Goal: Information Seeking & Learning: Find contact information

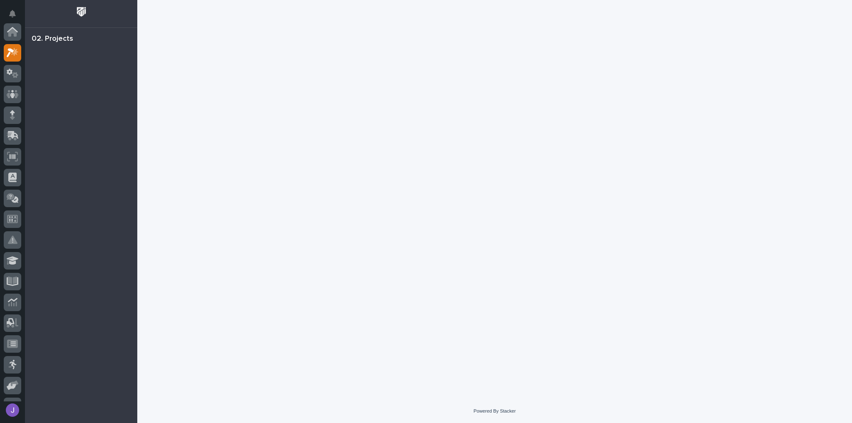
scroll to position [21, 0]
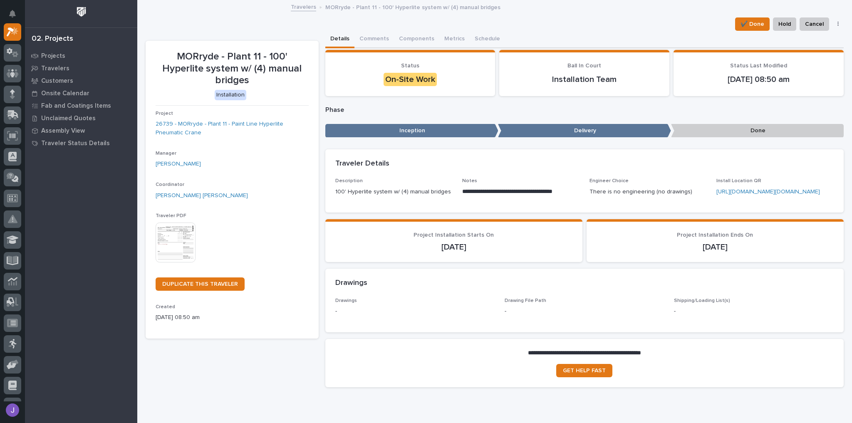
click at [182, 241] on img at bounding box center [176, 243] width 40 height 40
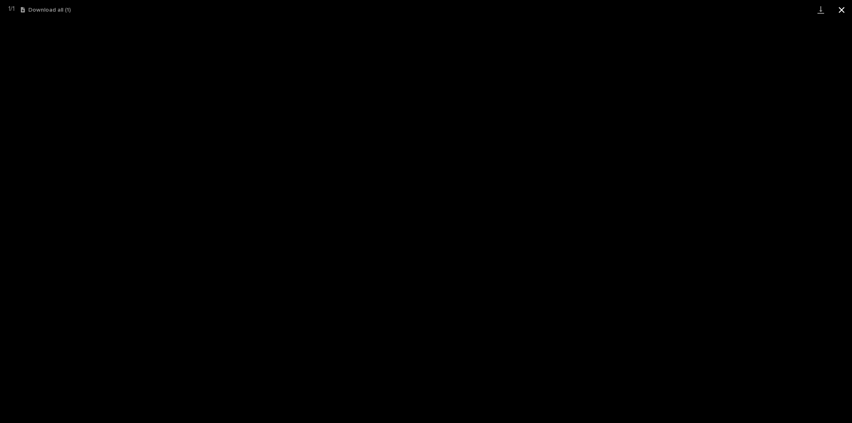
click at [840, 10] on button "Close gallery" at bounding box center [841, 10] width 21 height 20
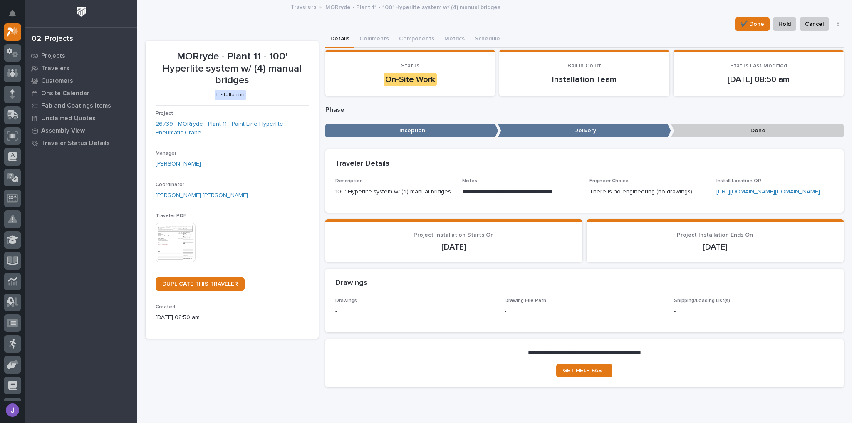
click at [239, 126] on link "26739 - MORryde - Plant 11 - Paint Line Hyperlite Pneumatic Crane" at bounding box center [232, 128] width 153 height 17
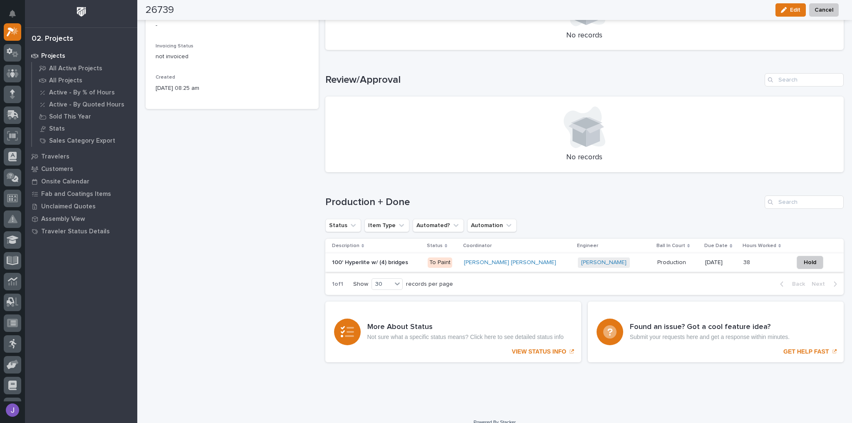
scroll to position [427, 0]
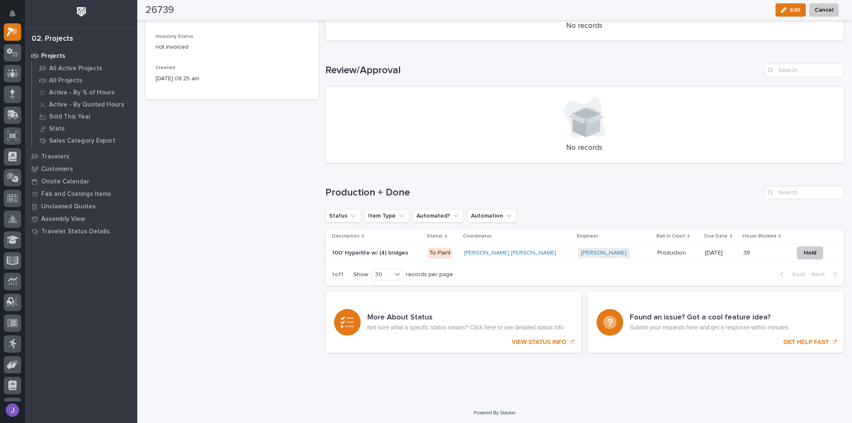
click at [410, 252] on p at bounding box center [376, 253] width 89 height 7
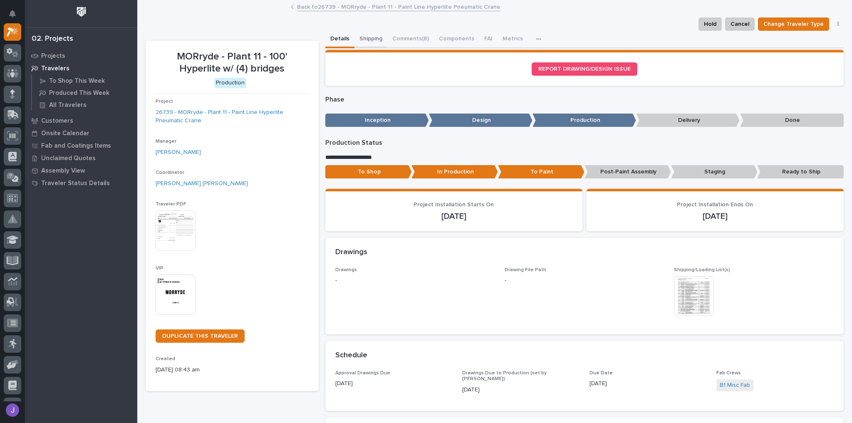
click at [370, 39] on button "Shipping" at bounding box center [370, 39] width 33 height 17
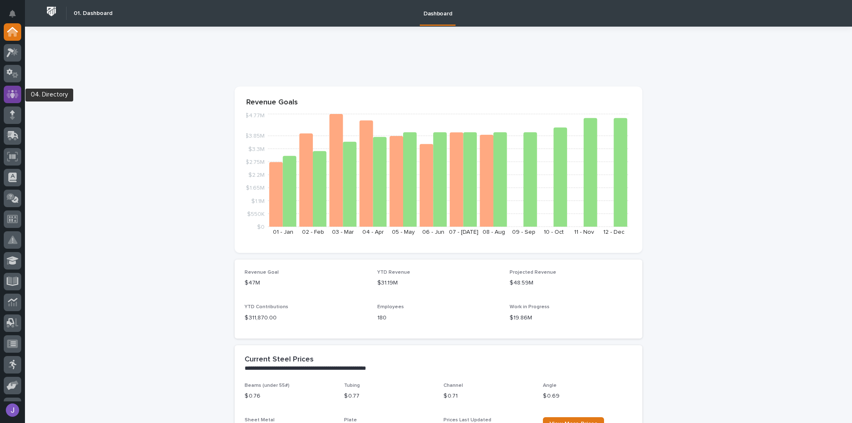
click at [14, 94] on icon at bounding box center [12, 94] width 5 height 8
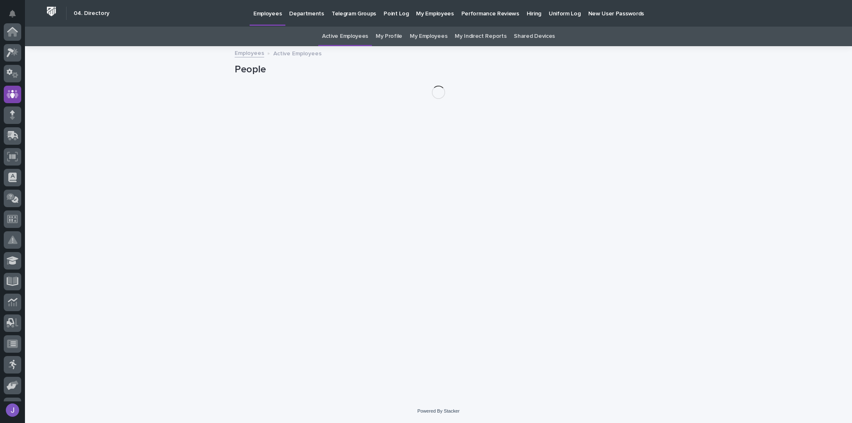
scroll to position [62, 0]
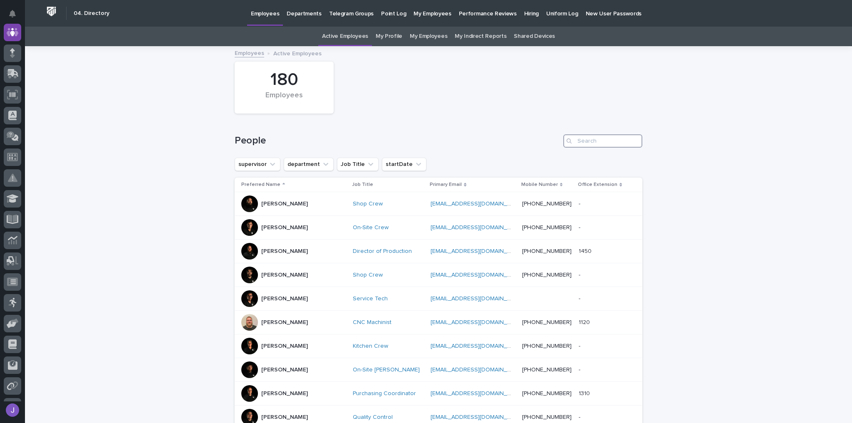
click at [608, 144] on input "Search" at bounding box center [602, 140] width 79 height 13
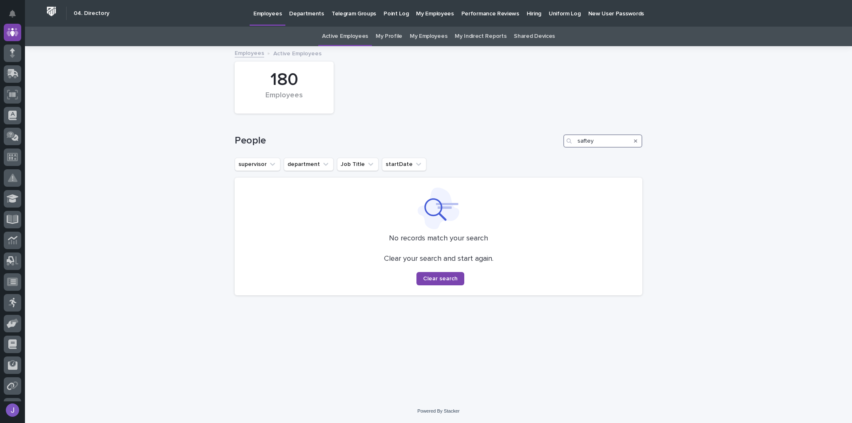
click at [598, 142] on input "saftey" at bounding box center [602, 140] width 79 height 13
type input "s"
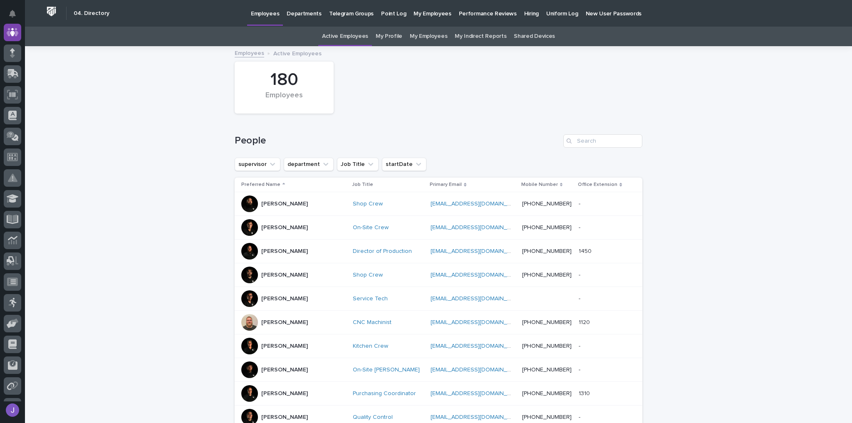
click at [298, 14] on p "Departments" at bounding box center [304, 8] width 35 height 17
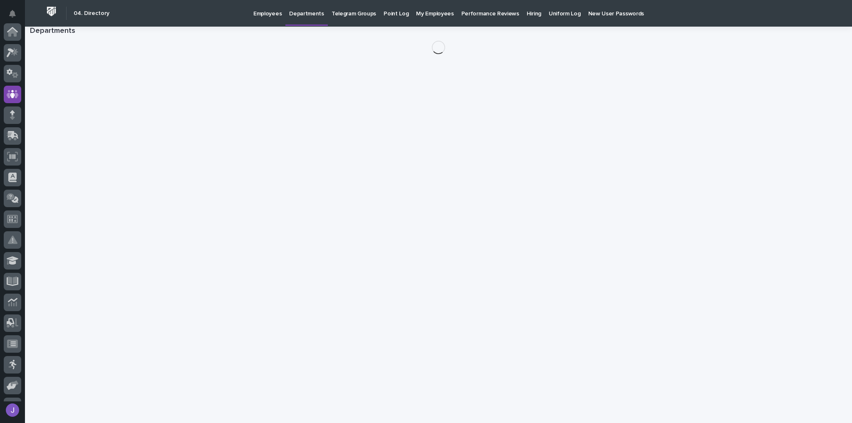
scroll to position [62, 0]
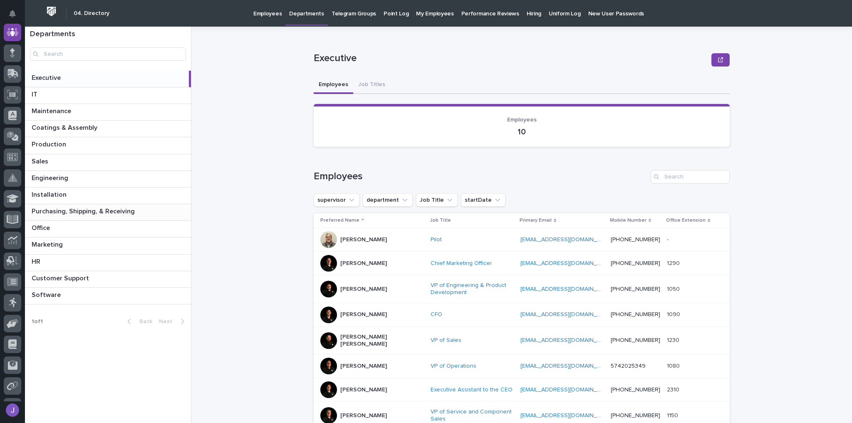
click at [70, 210] on p "Purchasing, Shipping, & Receiving" at bounding box center [84, 211] width 105 height 10
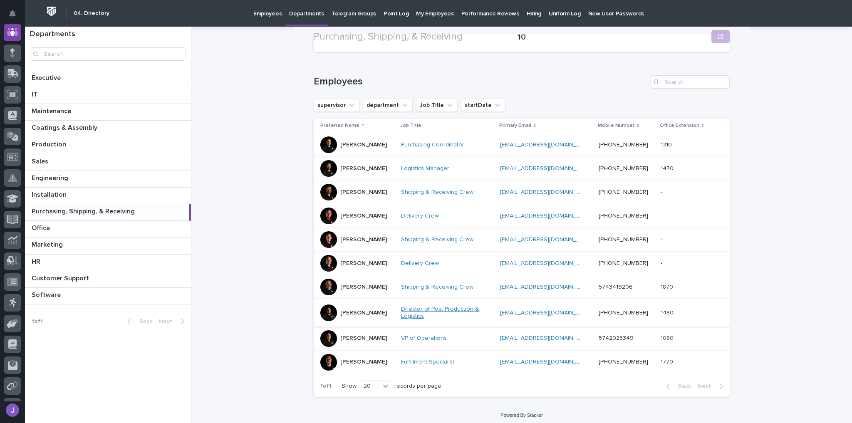
scroll to position [96, 0]
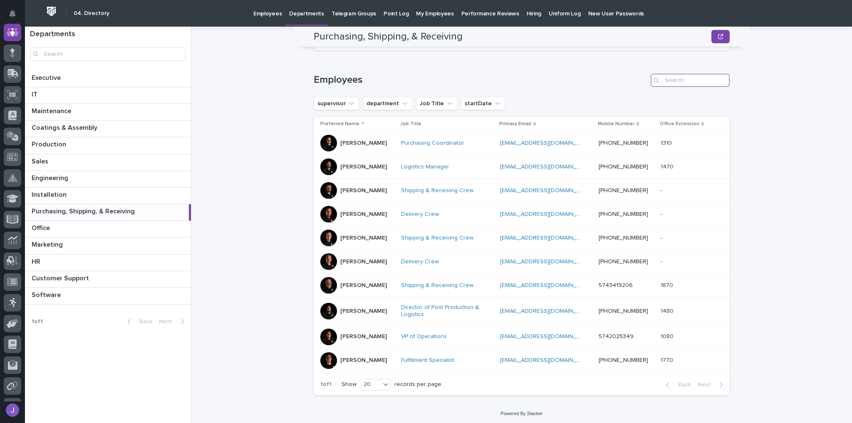
click at [687, 81] on input "Search" at bounding box center [690, 80] width 79 height 13
click at [52, 52] on input "Search" at bounding box center [108, 53] width 156 height 13
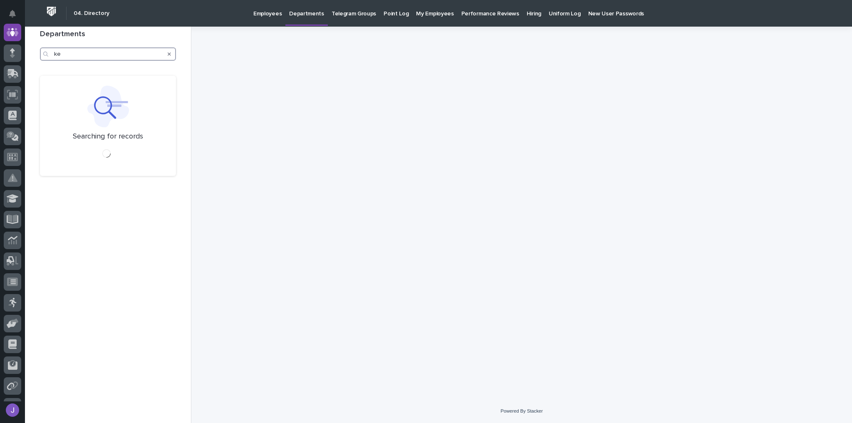
type input "k"
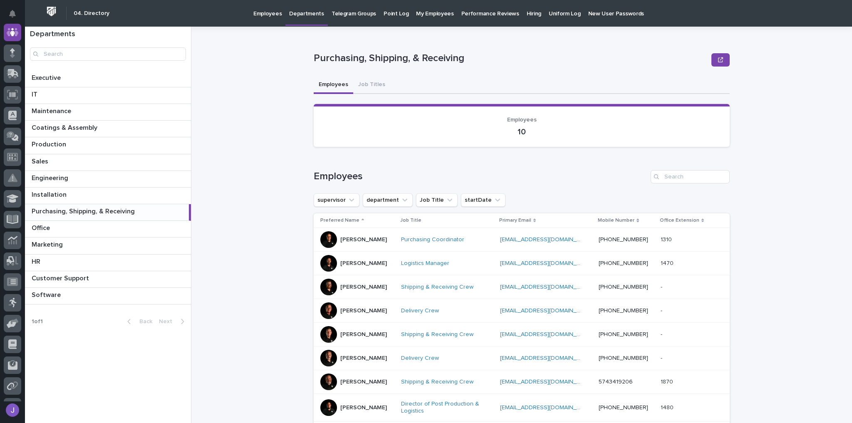
click at [260, 10] on p "Employees" at bounding box center [267, 8] width 28 height 17
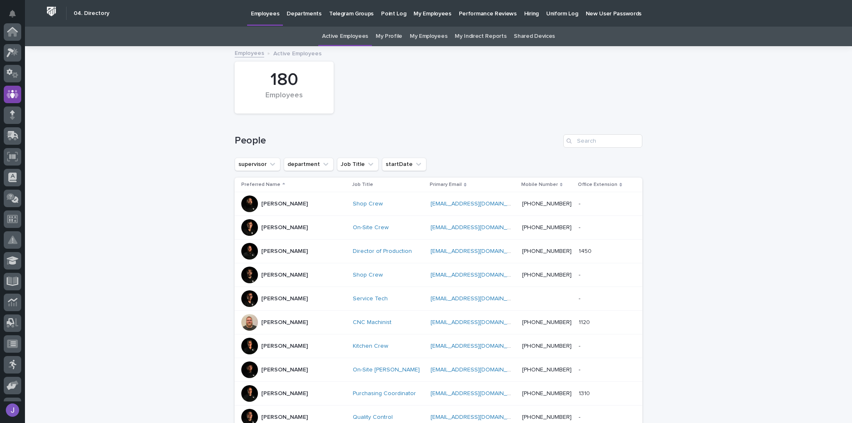
scroll to position [62, 0]
click at [597, 143] on input "Search" at bounding box center [602, 140] width 79 height 13
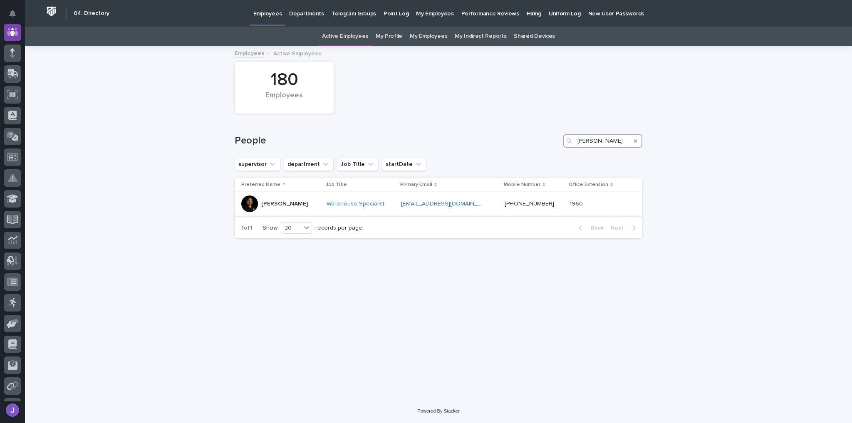
type input "[PERSON_NAME]"
click at [293, 205] on p "[PERSON_NAME]" at bounding box center [284, 203] width 47 height 7
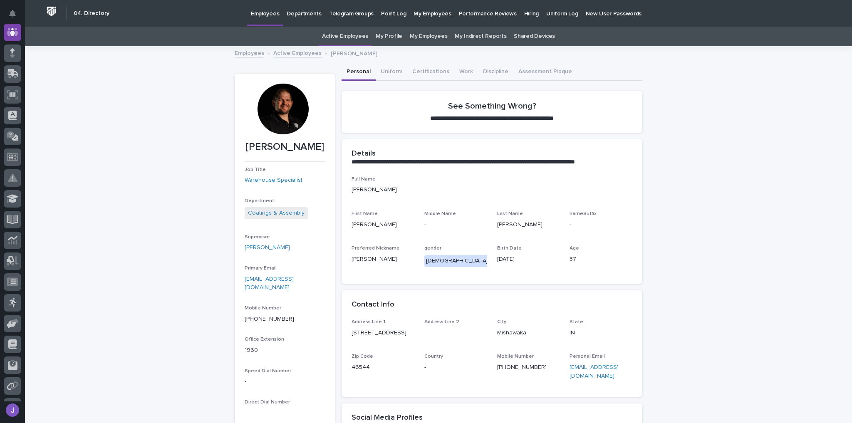
click at [300, 16] on p "Departments" at bounding box center [304, 8] width 35 height 17
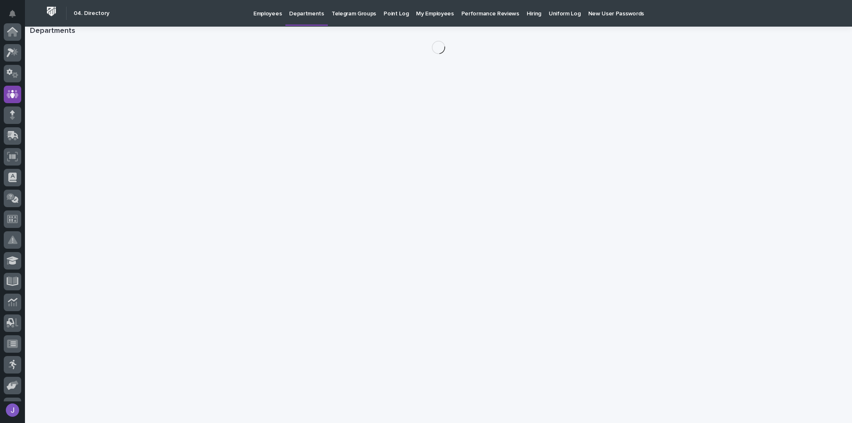
scroll to position [62, 0]
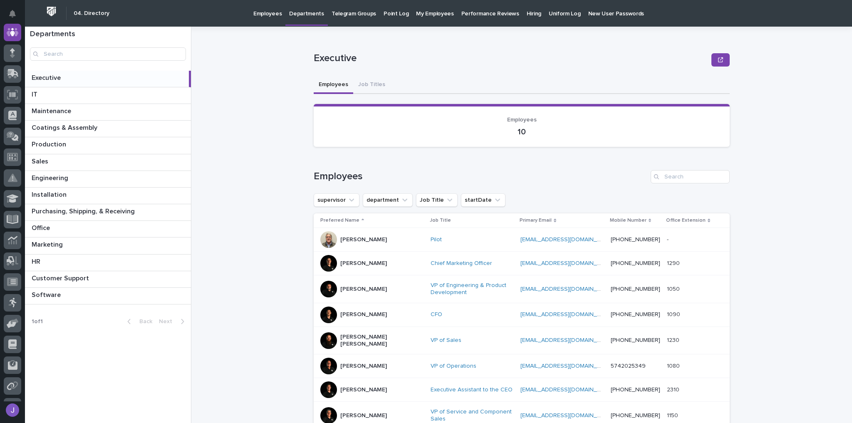
click at [343, 12] on p "Telegram Groups" at bounding box center [354, 8] width 45 height 17
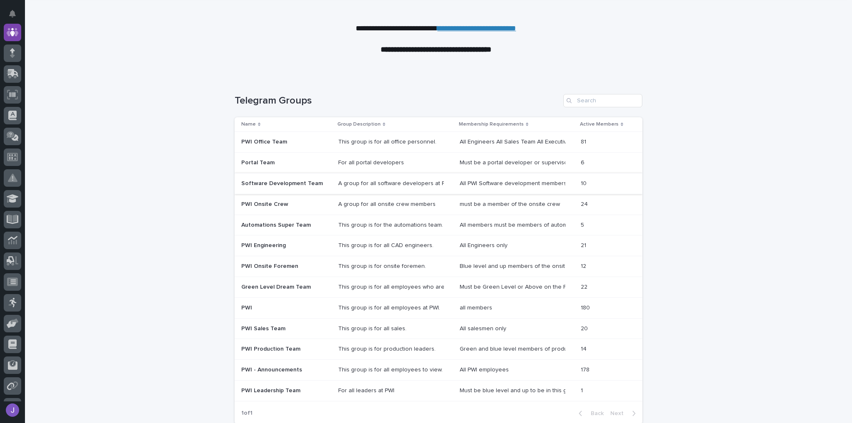
scroll to position [33, 0]
click at [311, 245] on p at bounding box center [286, 244] width 90 height 7
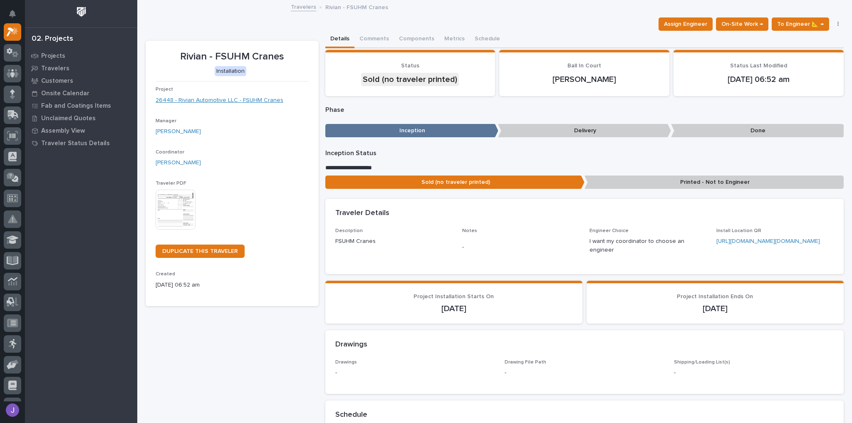
click at [227, 98] on link "26448 - Rivian Automotive LLC - FSUHM Cranes" at bounding box center [220, 100] width 128 height 9
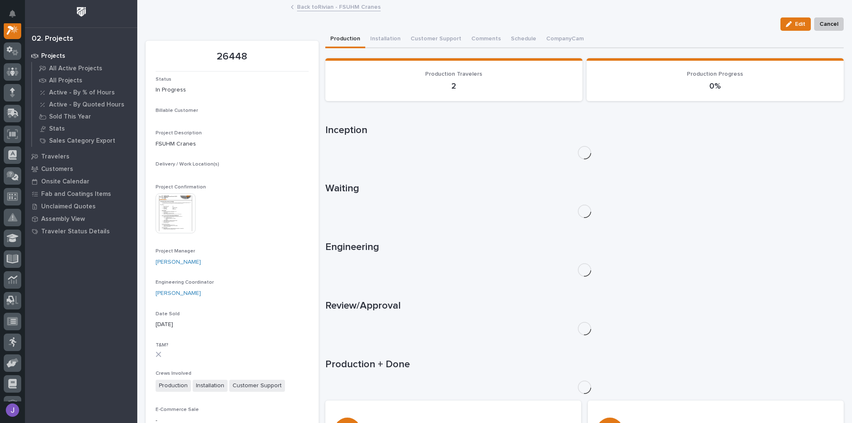
scroll to position [21, 0]
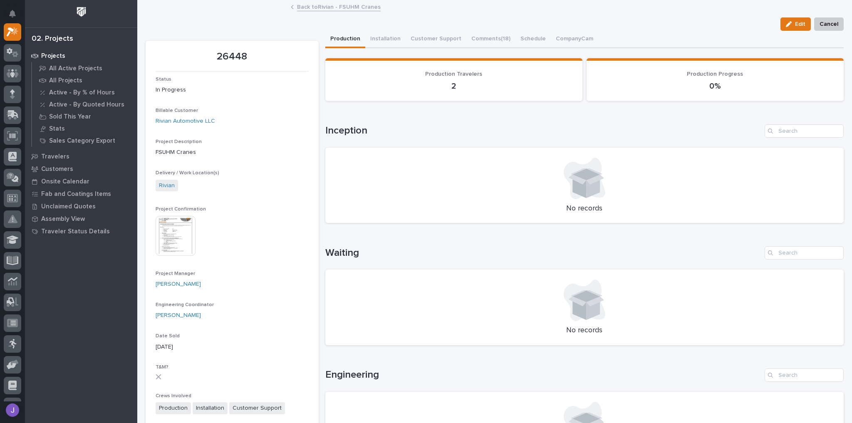
click at [178, 234] on img at bounding box center [176, 236] width 40 height 40
